Goal: Obtain resource: Download file/media

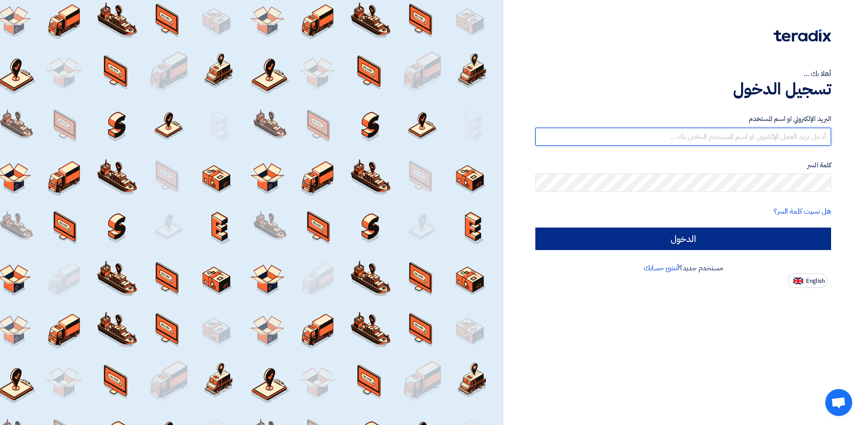
type input "[EMAIL_ADDRESS][PERSON_NAME][DOMAIN_NAME]"
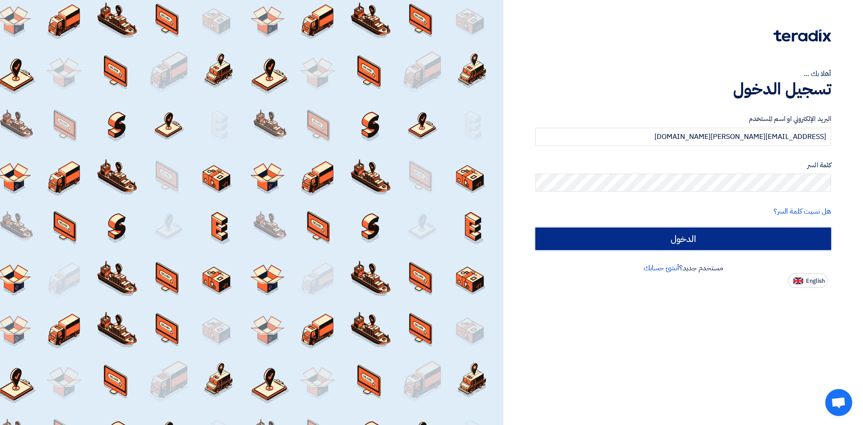
click at [713, 240] on input "الدخول" at bounding box center [683, 238] width 296 height 22
type input "Sign in"
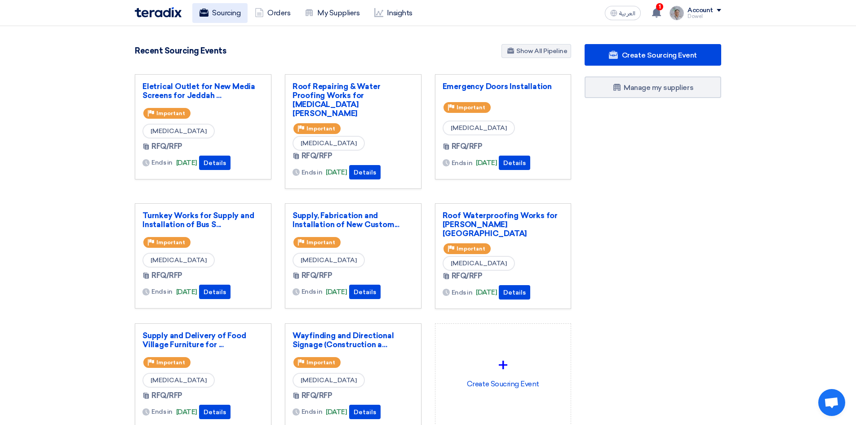
click at [211, 9] on link "Sourcing" at bounding box center [219, 13] width 55 height 20
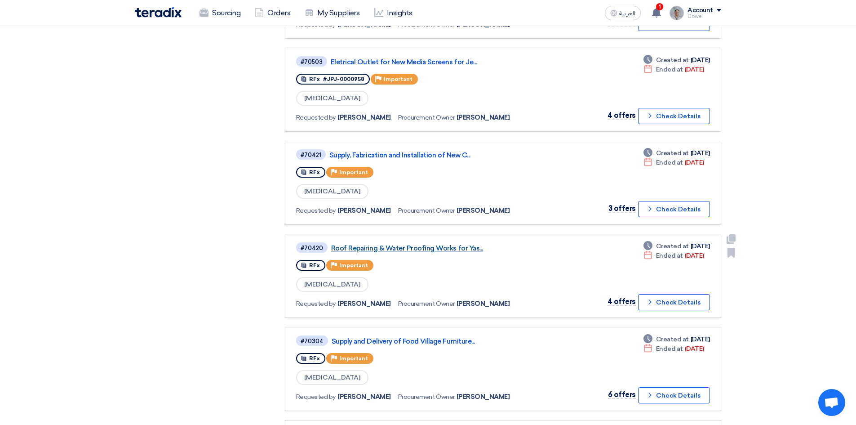
scroll to position [359, 0]
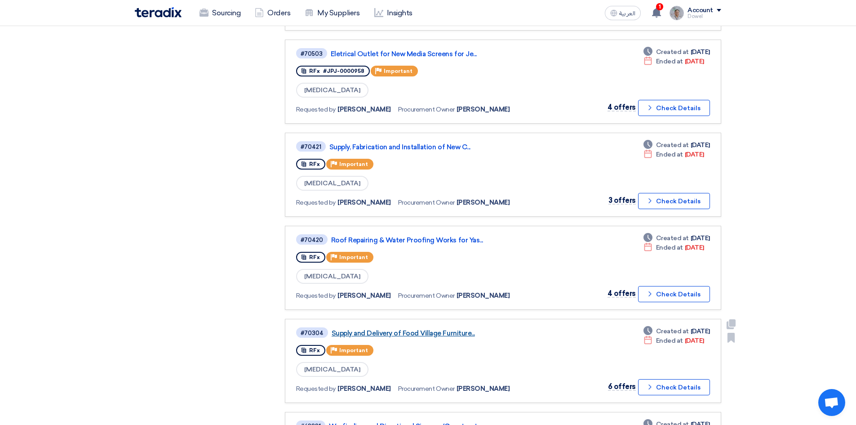
click at [400, 329] on link "Supply and Delivery of Food Village Furniture..." at bounding box center [444, 333] width 225 height 8
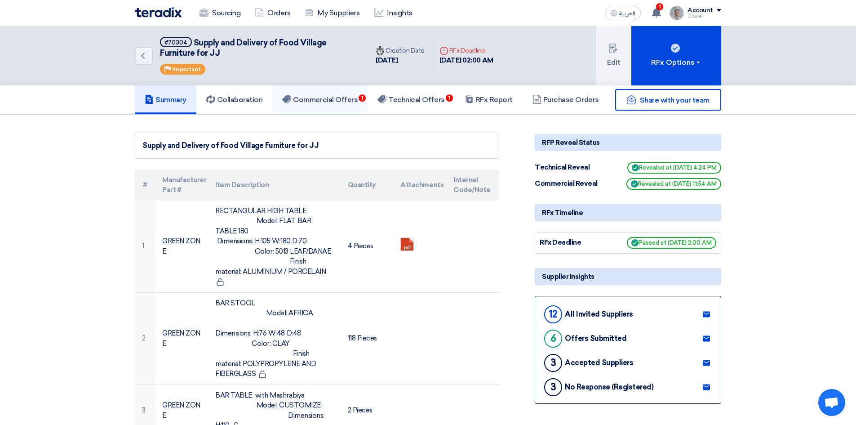
click at [335, 105] on link "Commercial Offers 1" at bounding box center [319, 99] width 95 height 29
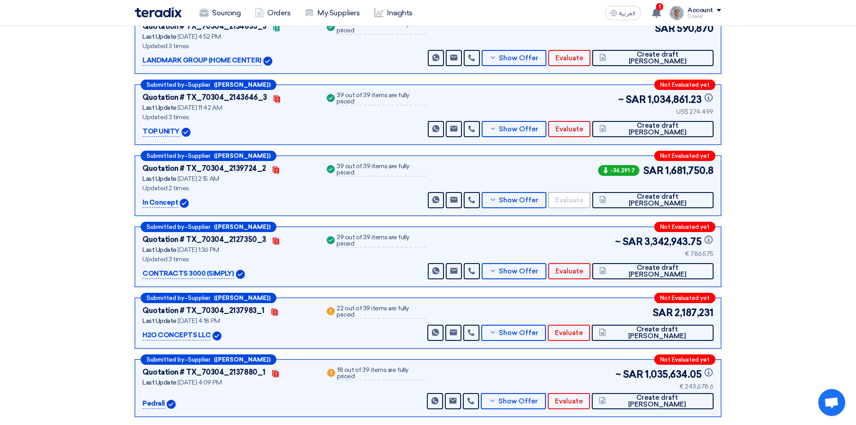
scroll to position [203, 0]
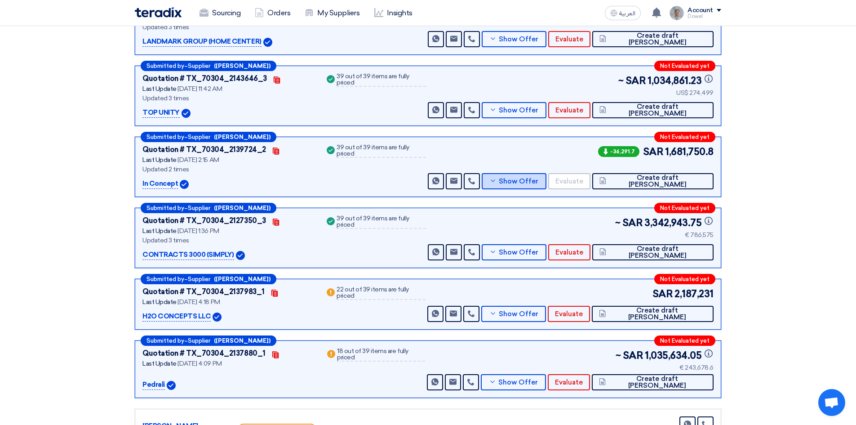
click at [538, 181] on span "Show Offer" at bounding box center [519, 181] width 40 height 7
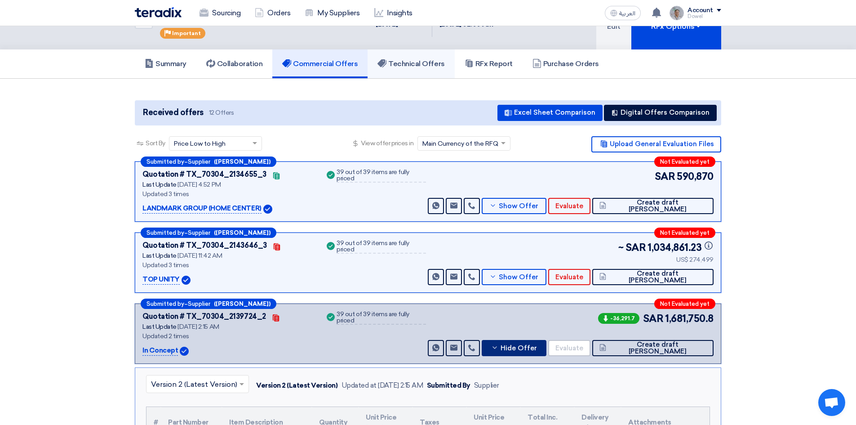
scroll to position [0, 0]
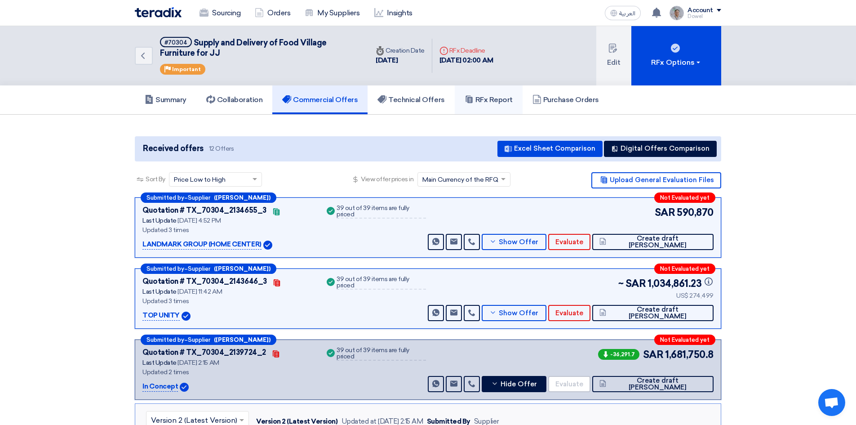
click at [481, 99] on h5 "RFx Report" at bounding box center [489, 99] width 48 height 9
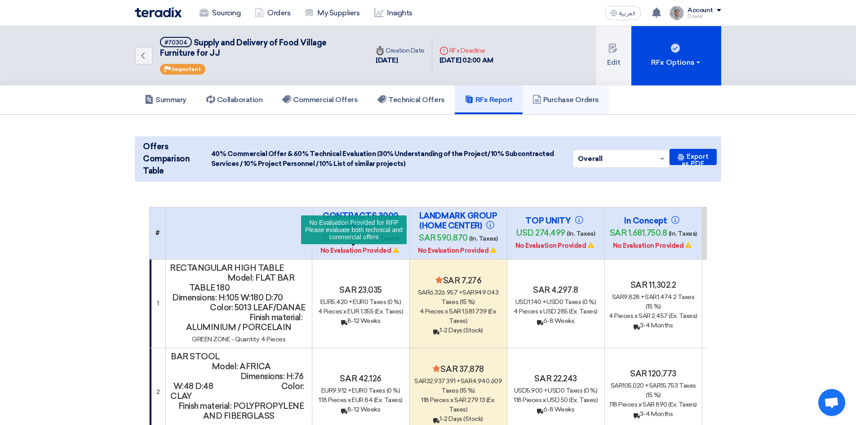
click at [593, 98] on h5 "Purchase Orders" at bounding box center [565, 99] width 66 height 9
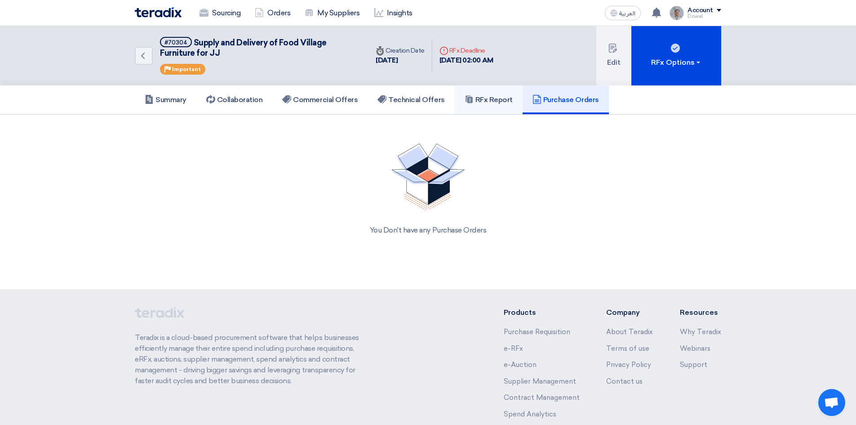
click at [491, 100] on h5 "RFx Report" at bounding box center [489, 99] width 48 height 9
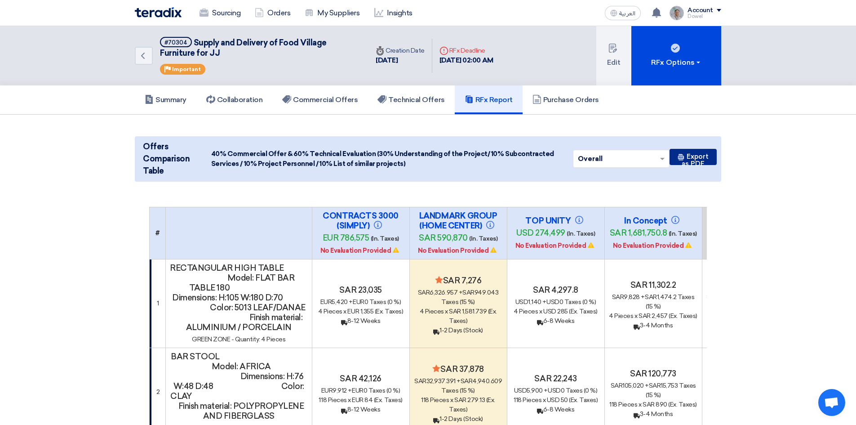
click at [696, 159] on button "Export as PDF" at bounding box center [692, 157] width 47 height 16
click at [322, 97] on h5 "Commercial Offers" at bounding box center [319, 99] width 75 height 9
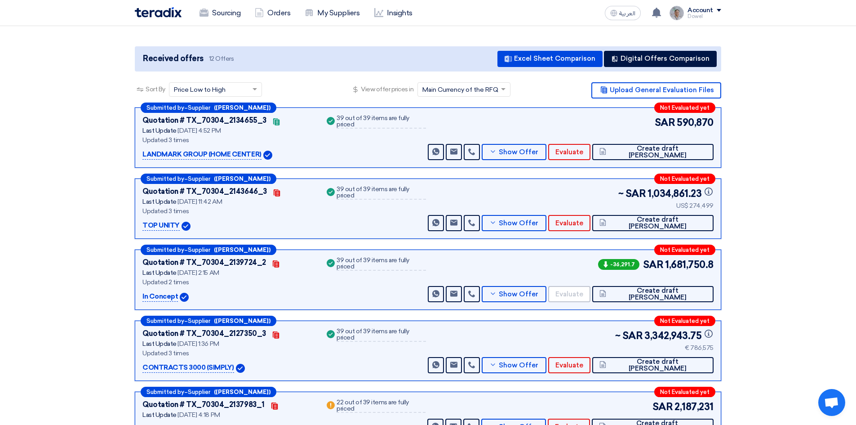
scroll to position [135, 0]
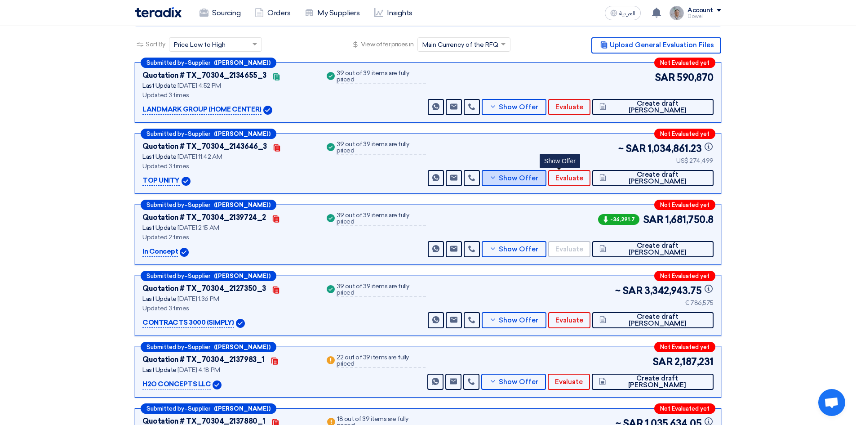
click at [538, 178] on span "Show Offer" at bounding box center [519, 178] width 40 height 7
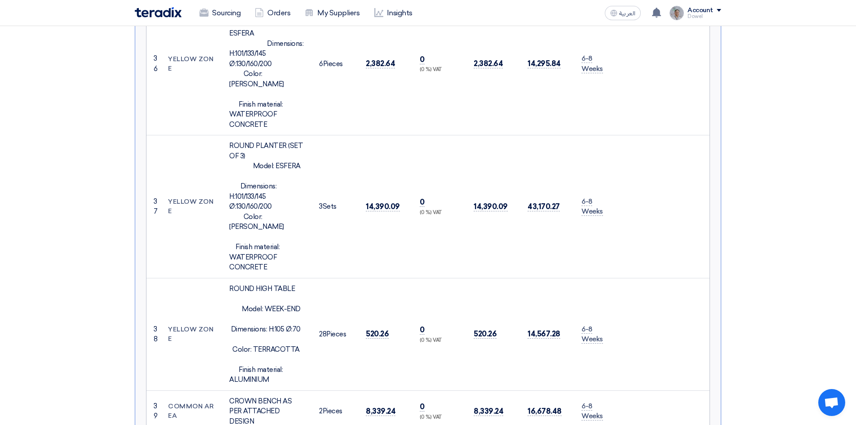
scroll to position [5077, 0]
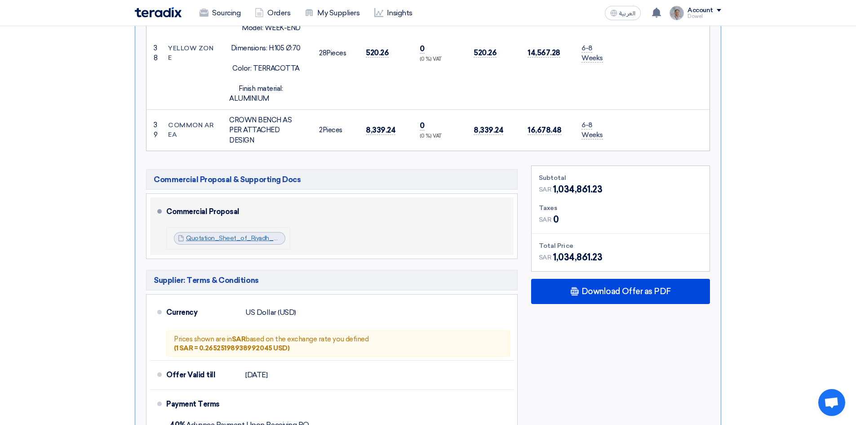
click at [234, 234] on link "Quotation_Sheet_of_Riyadh_Mall__Project__1750904384174.pdf" at bounding box center [282, 238] width 193 height 8
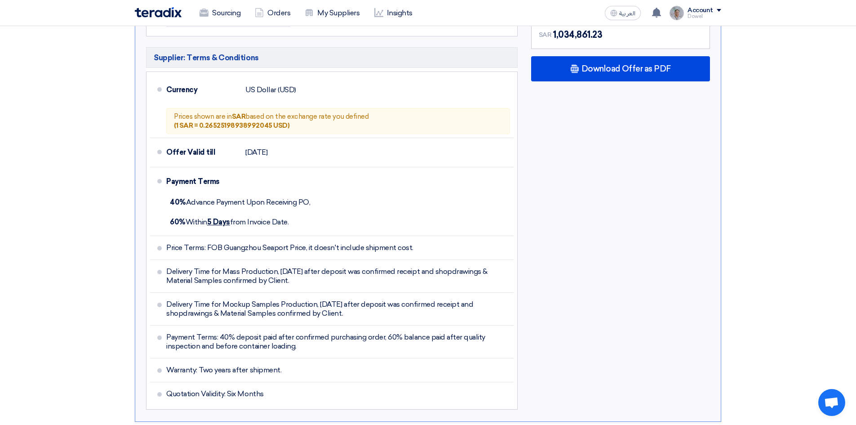
scroll to position [5392, 0]
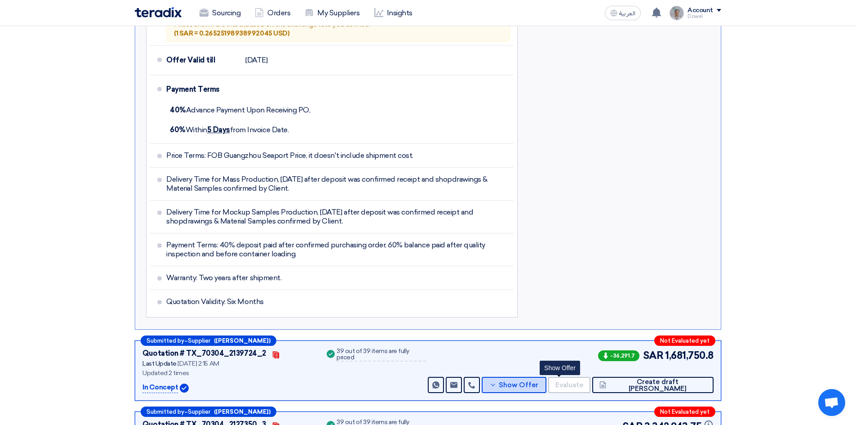
click at [538, 381] on span "Show Offer" at bounding box center [519, 384] width 40 height 7
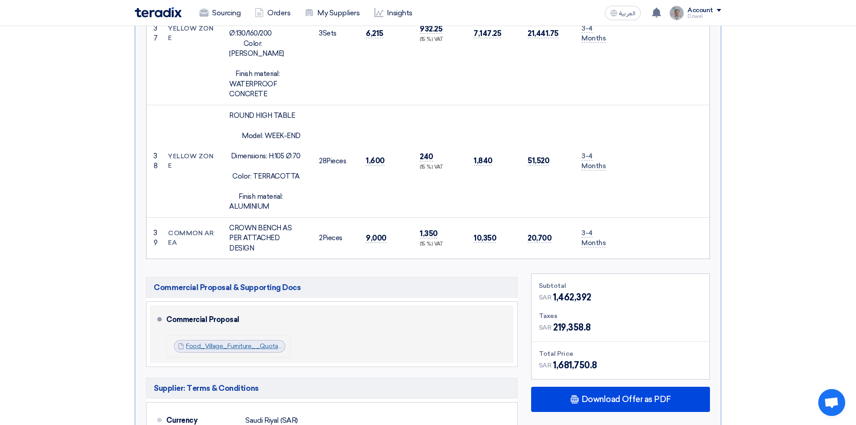
scroll to position [4987, 0]
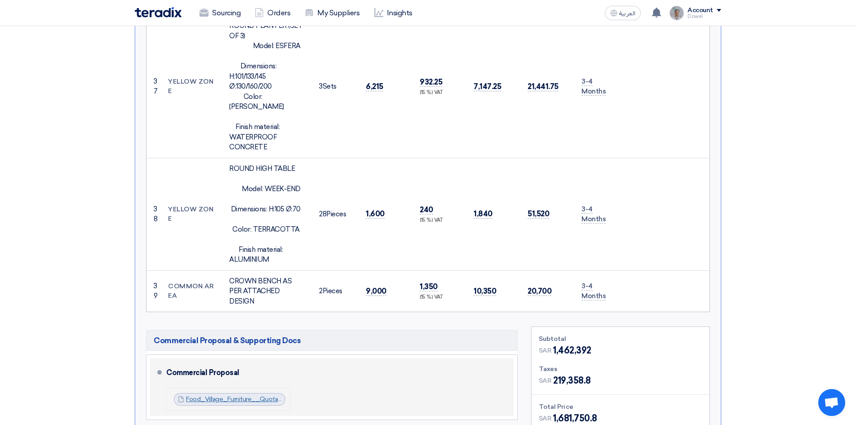
click at [227, 395] on link "Food_Village_Furniture__Quotation_IN___Aug__1754867299628.pdf" at bounding box center [288, 399] width 204 height 8
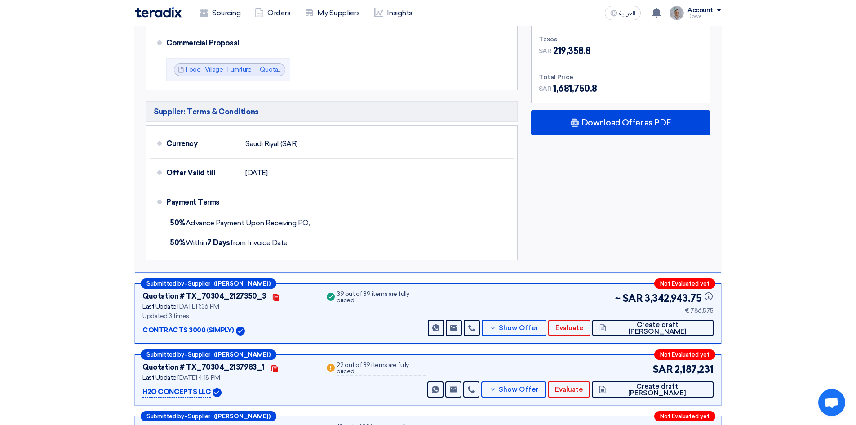
scroll to position [5302, 0]
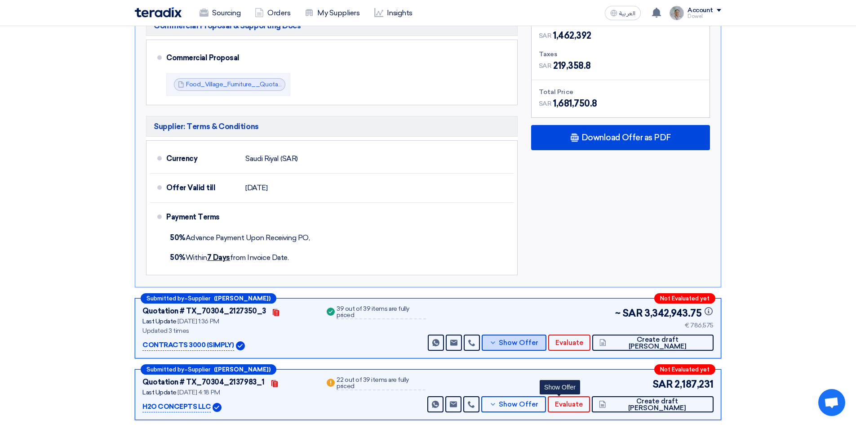
click at [538, 339] on span "Show Offer" at bounding box center [519, 342] width 40 height 7
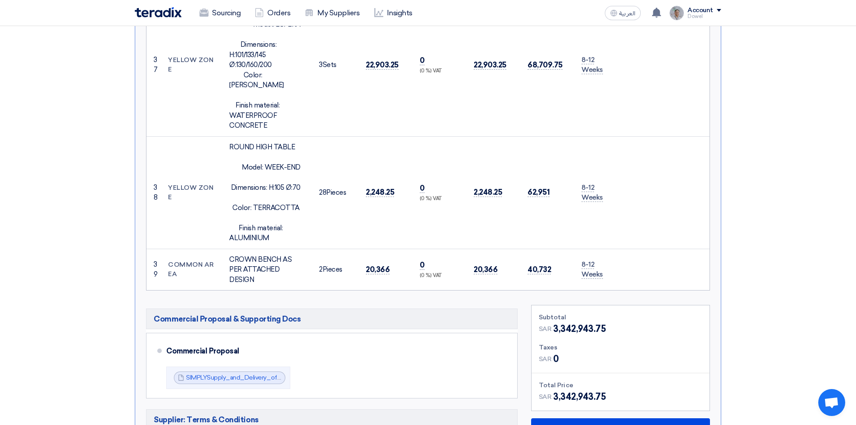
scroll to position [5077, 0]
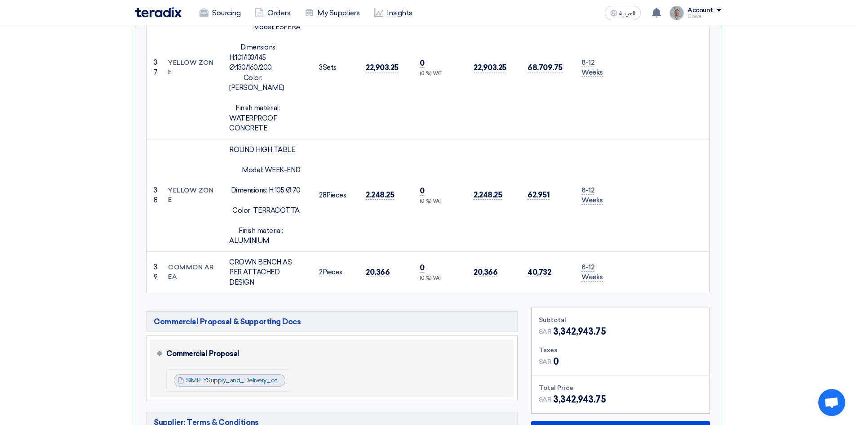
click at [222, 376] on link "SIMPLYSupply_and_Delivery_of_Food_Village_Furniture_for_JJ_BOWRV_1753698990865.…" at bounding box center [323, 380] width 275 height 8
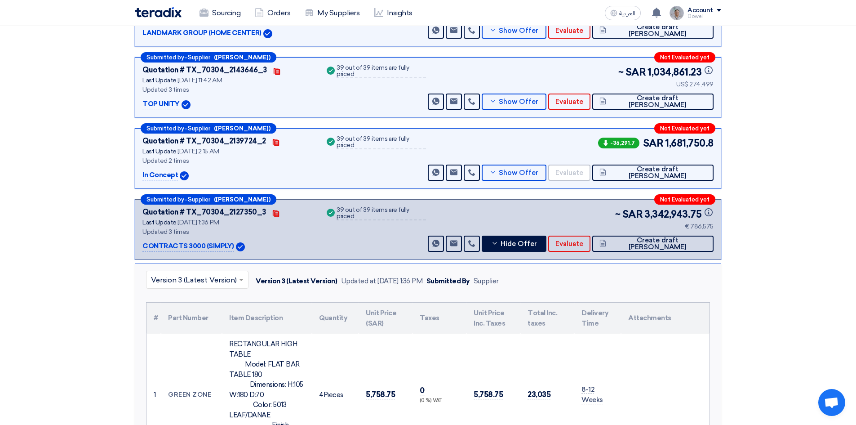
scroll to position [135, 0]
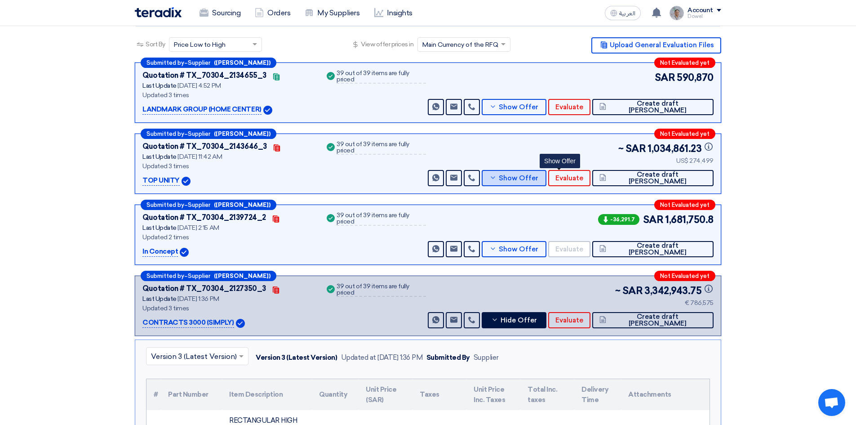
click at [538, 181] on span "Show Offer" at bounding box center [519, 178] width 40 height 7
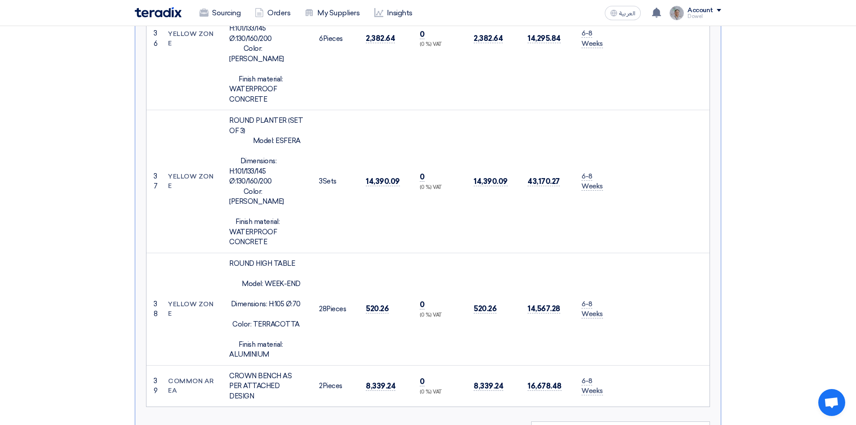
scroll to position [4808, 0]
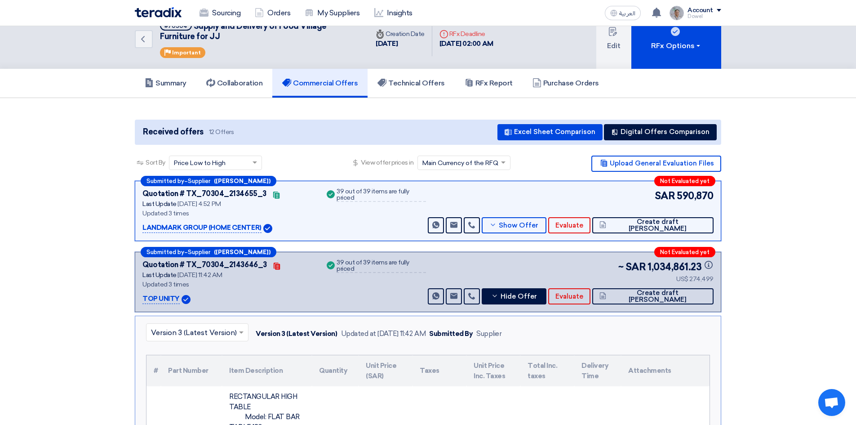
scroll to position [0, 0]
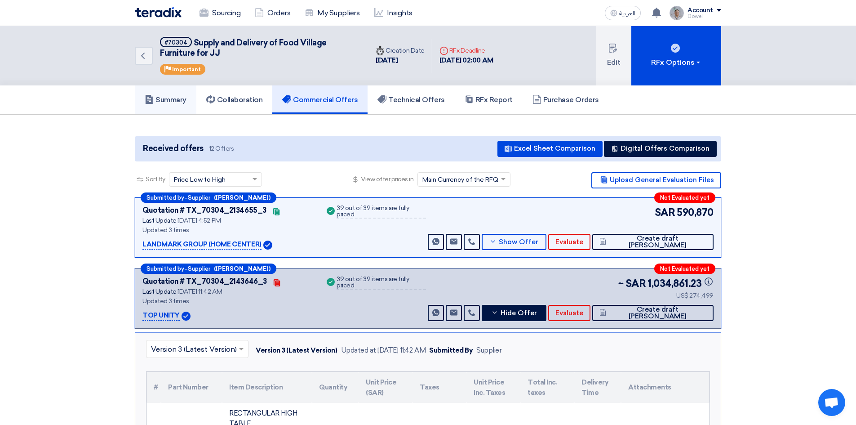
click at [185, 99] on h5 "Summary" at bounding box center [166, 99] width 42 height 9
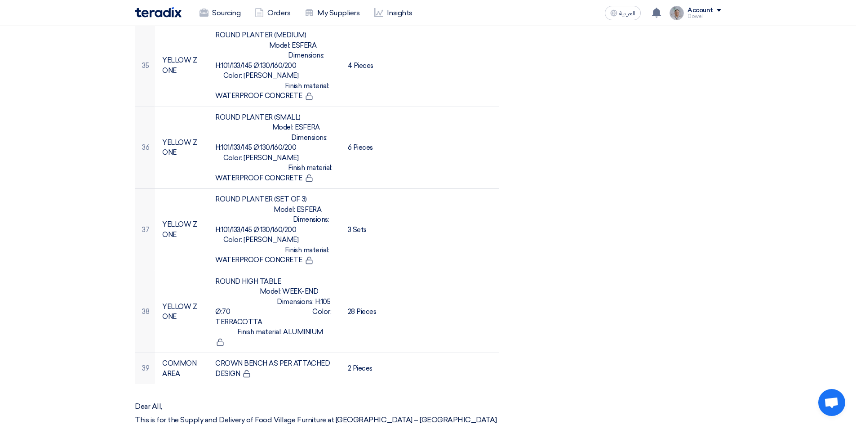
scroll to position [3100, 0]
